Goal: Check status

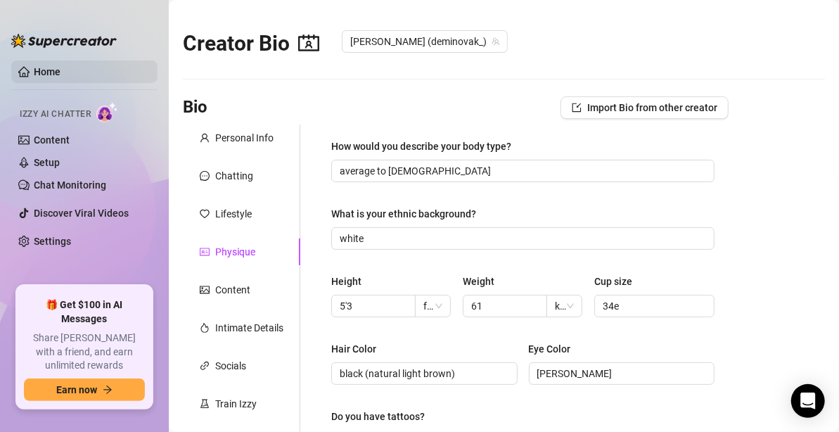
click at [49, 73] on link "Home" at bounding box center [47, 71] width 27 height 11
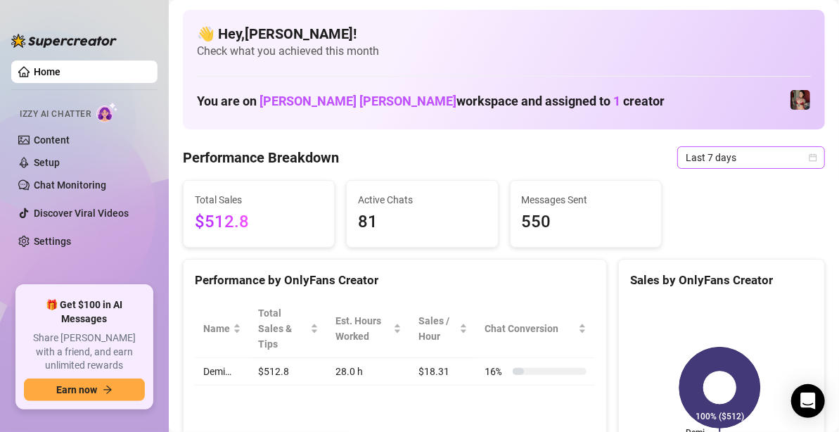
click at [743, 158] on span "Last 7 days" at bounding box center [751, 157] width 131 height 21
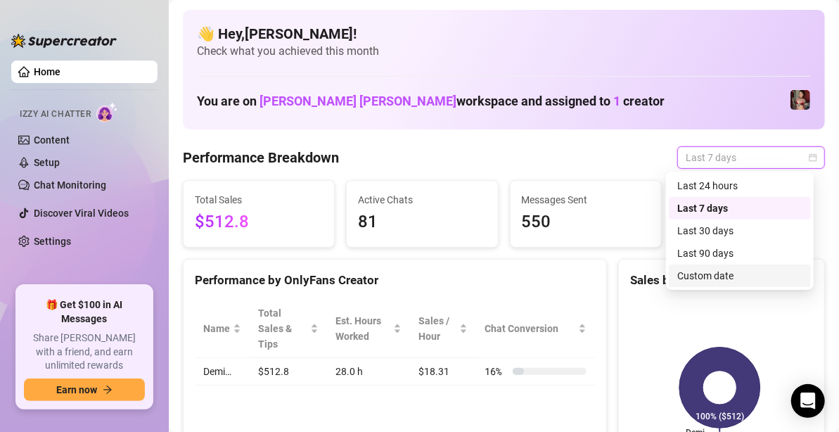
click at [734, 277] on div "Custom date" at bounding box center [740, 275] width 125 height 15
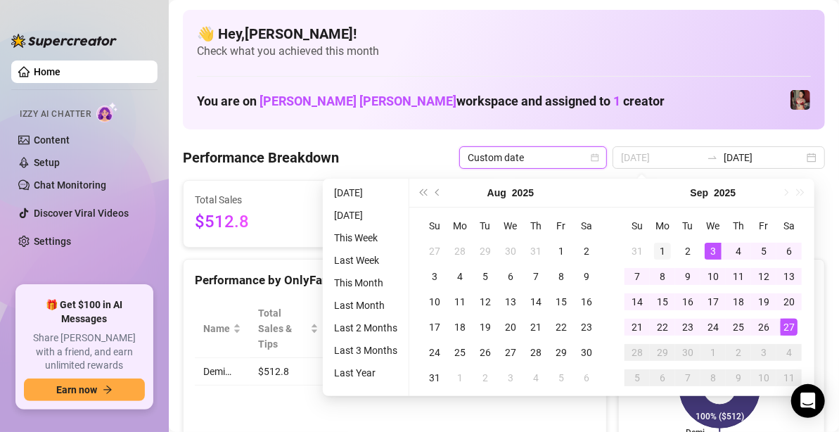
type input "[DATE]"
click at [663, 251] on div "1" at bounding box center [662, 251] width 17 height 17
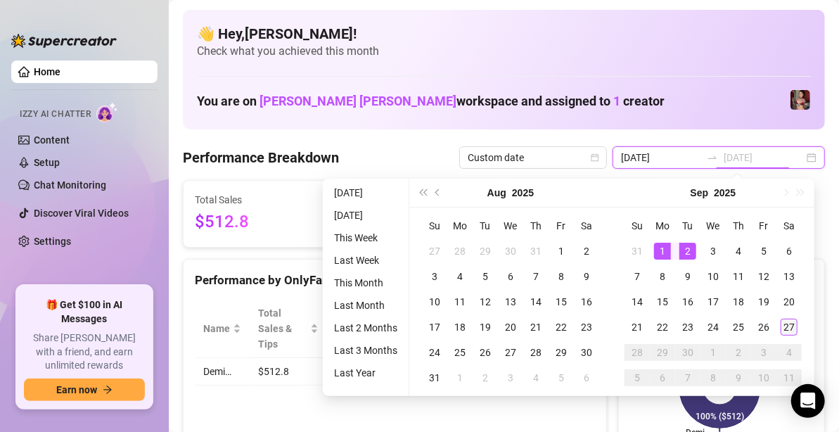
type input "[DATE]"
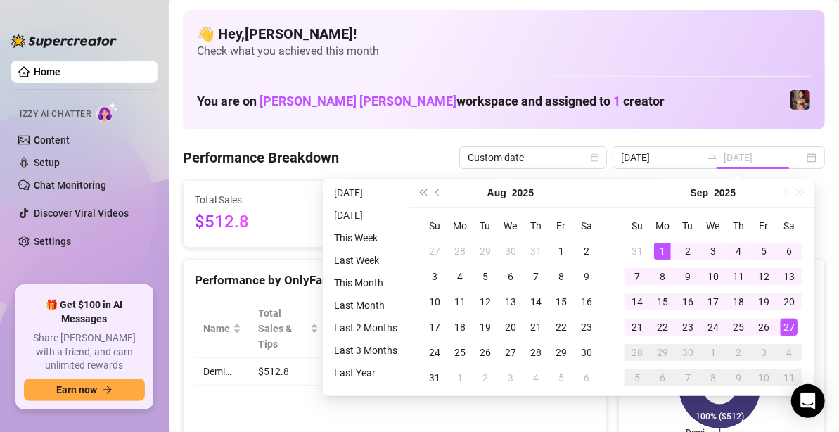
click at [793, 329] on div "27" at bounding box center [789, 327] width 17 height 17
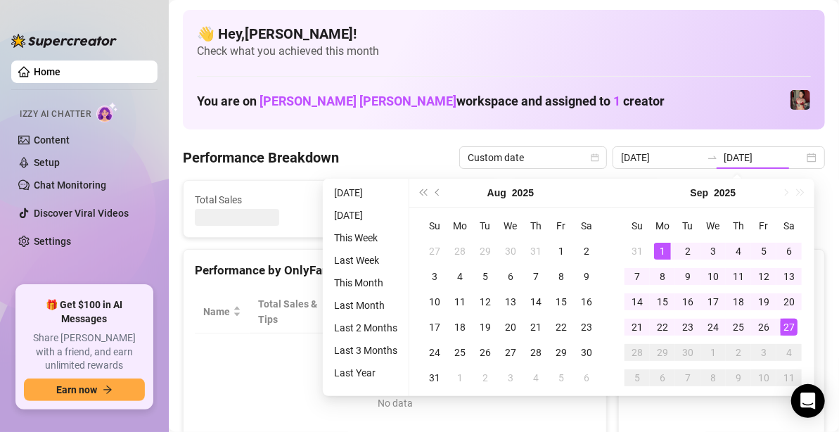
type input "[DATE]"
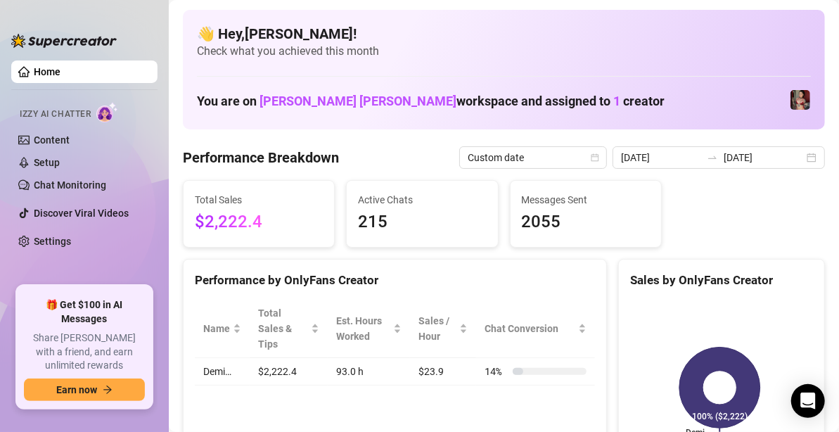
drag, startPoint x: 126, startPoint y: 222, endPoint x: 288, endPoint y: 124, distance: 189.5
click at [288, 124] on div "👋 Hey, [PERSON_NAME] ! Check what you achieved this month You are on [PERSON_NA…" at bounding box center [504, 70] width 642 height 120
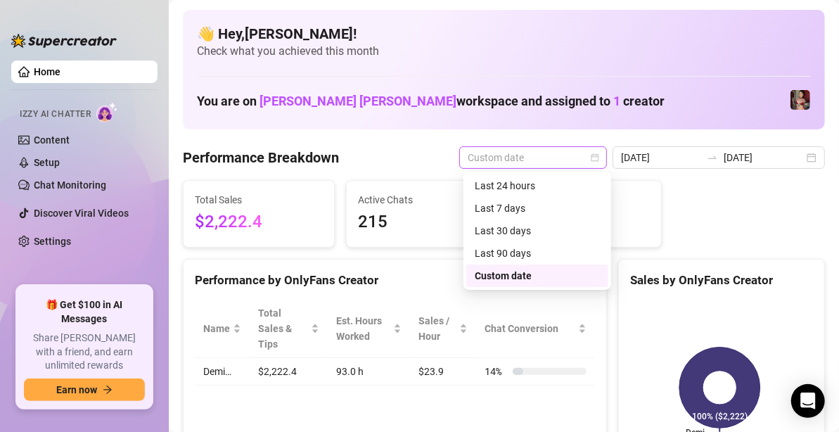
click at [585, 156] on span "Custom date" at bounding box center [533, 157] width 131 height 21
click at [524, 210] on div "Last 7 days" at bounding box center [537, 208] width 125 height 15
